Goal: Navigation & Orientation: Find specific page/section

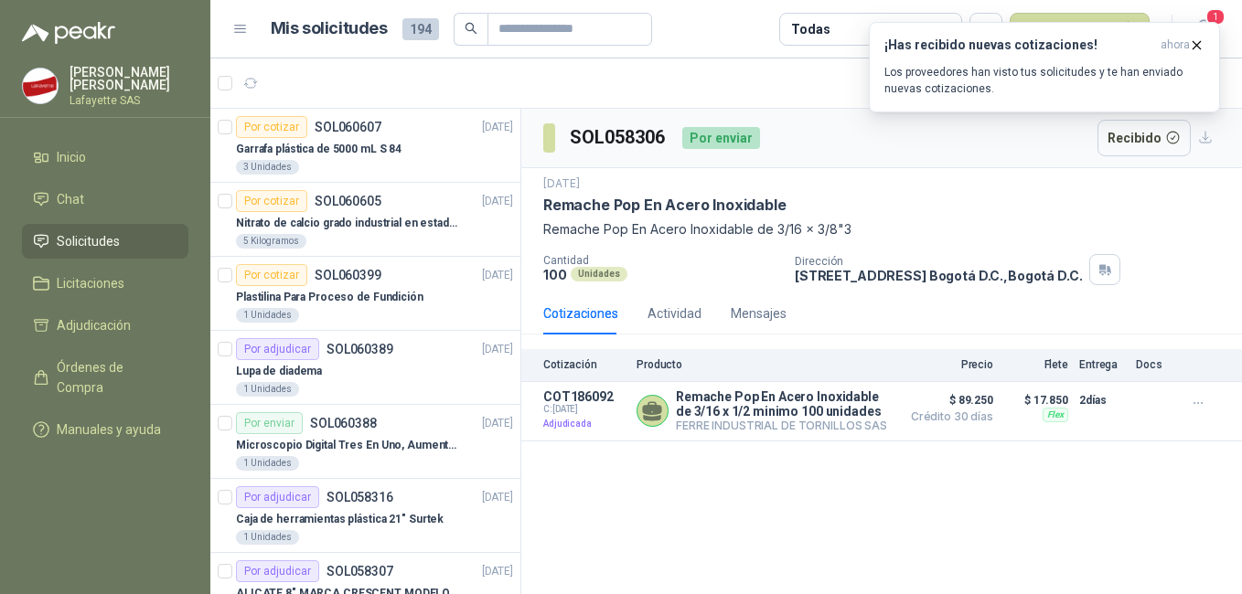
scroll to position [366, 0]
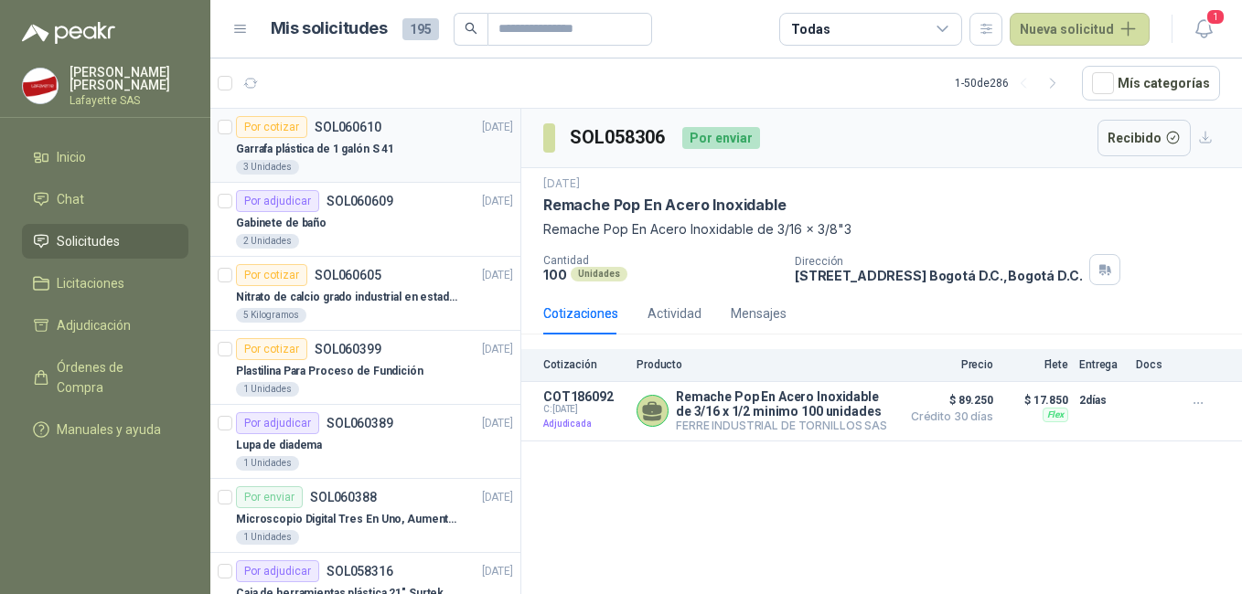
click at [345, 155] on p "Garrafa plástica de 1 galón S 41" at bounding box center [315, 149] width 158 height 17
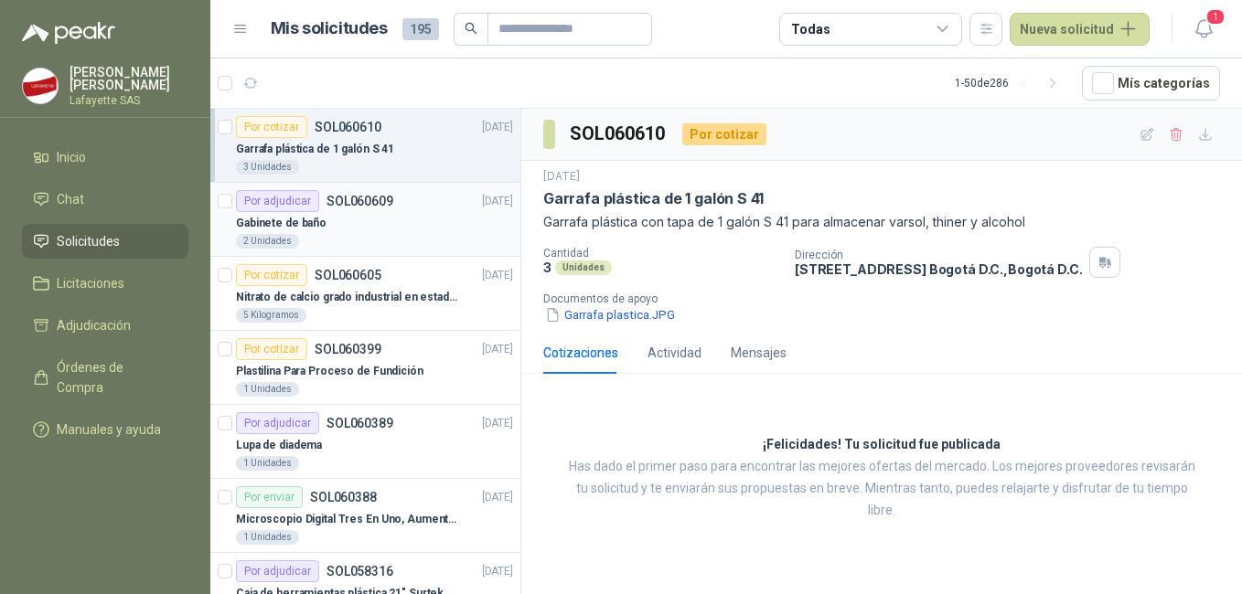
click at [353, 212] on div "Gabinete de baño" at bounding box center [374, 223] width 277 height 22
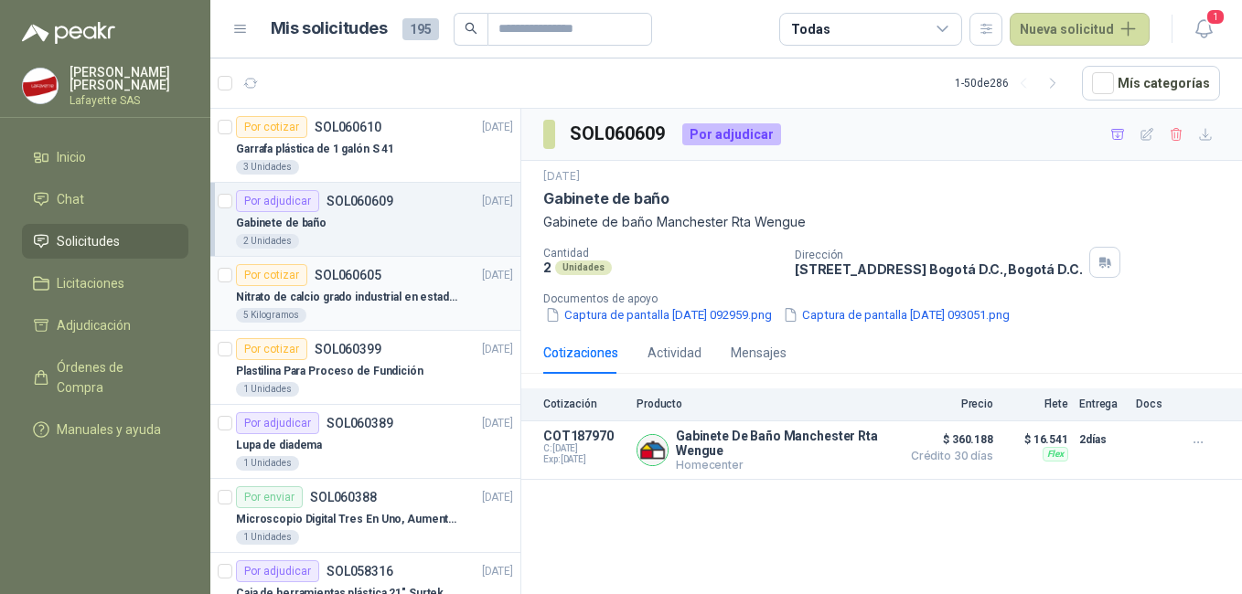
click at [362, 311] on div "5 Kilogramos" at bounding box center [374, 315] width 277 height 15
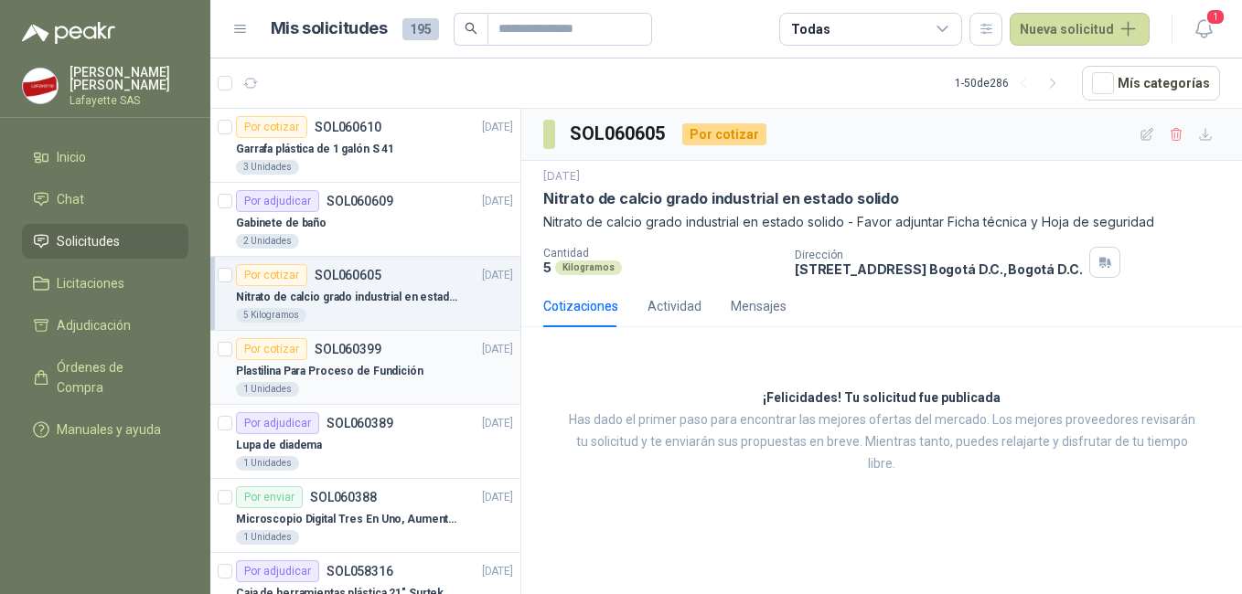
click at [372, 392] on div "1 Unidades" at bounding box center [374, 389] width 277 height 15
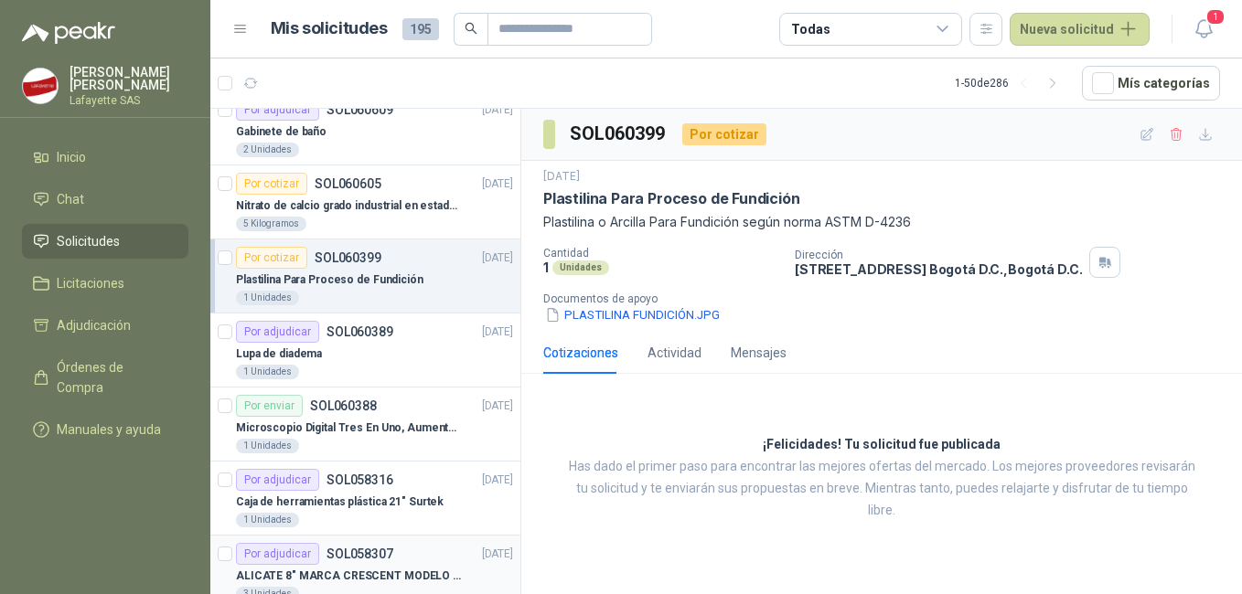
scroll to position [183, 0]
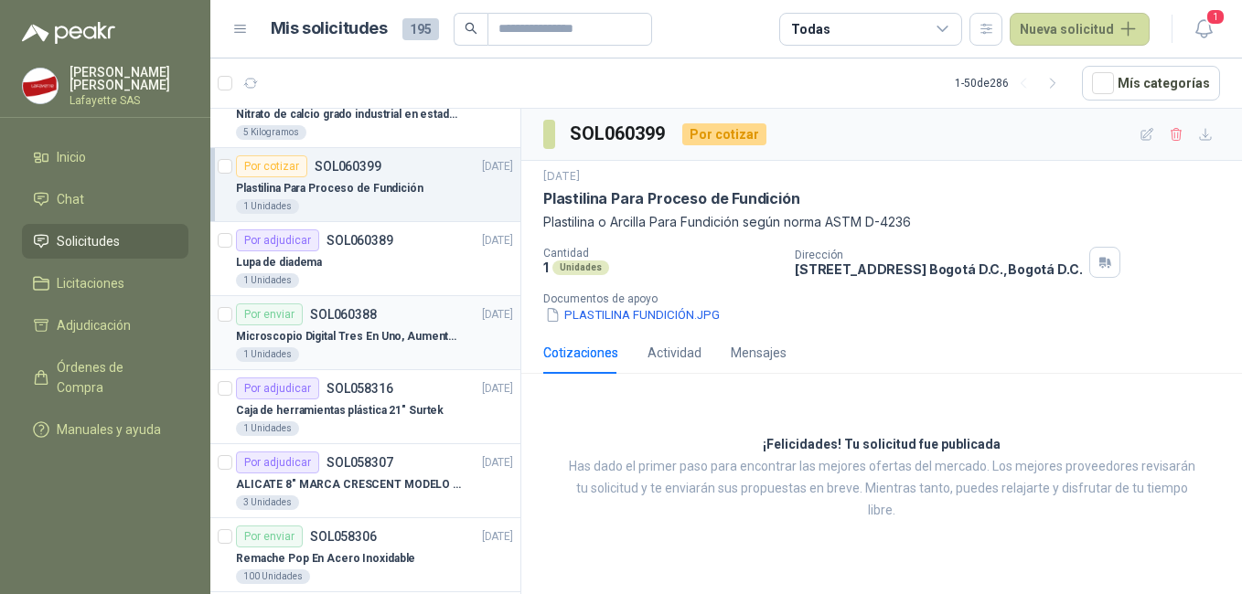
click at [367, 300] on article "Por enviar SOL060388 [DATE] Microscopio Digital Tres En Uno, Aumento De 1000x 1…" at bounding box center [365, 333] width 310 height 74
